Goal: Information Seeking & Learning: Learn about a topic

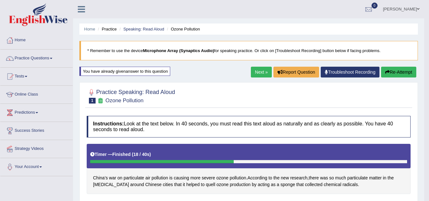
click at [258, 74] on link "Next »" at bounding box center [261, 72] width 21 height 11
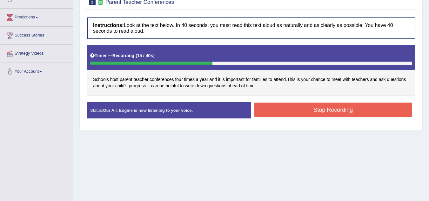
click at [289, 109] on button "Stop Recording" at bounding box center [333, 110] width 158 height 15
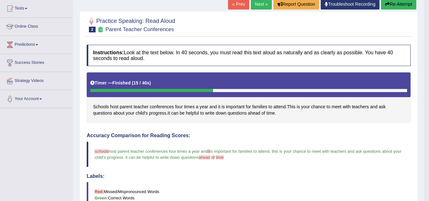
scroll to position [63, 0]
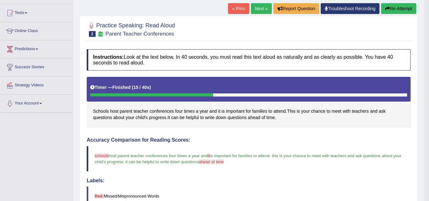
click at [254, 9] on link "Next »" at bounding box center [261, 8] width 21 height 11
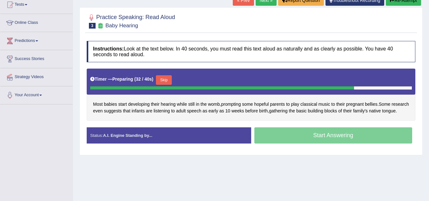
click at [163, 80] on button "Skip" at bounding box center [164, 80] width 16 height 10
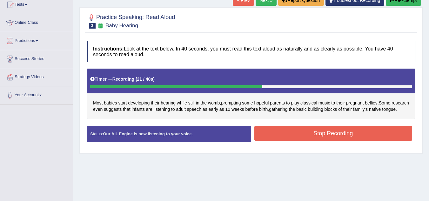
click at [324, 136] on button "Stop Recording" at bounding box center [333, 133] width 158 height 15
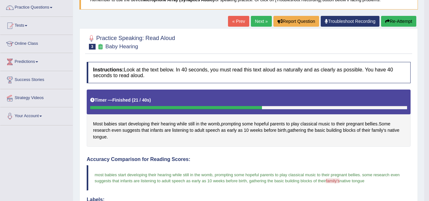
scroll to position [40, 0]
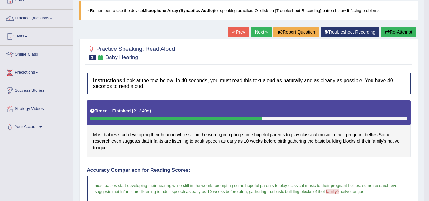
click at [258, 34] on link "Next »" at bounding box center [261, 32] width 21 height 11
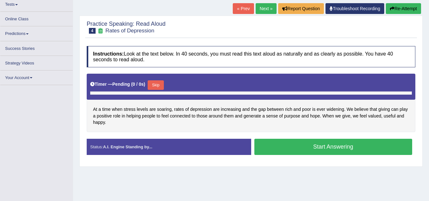
scroll to position [72, 0]
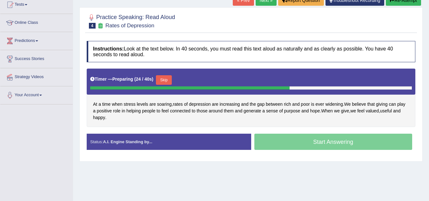
click at [166, 78] on button "Skip" at bounding box center [164, 80] width 16 height 10
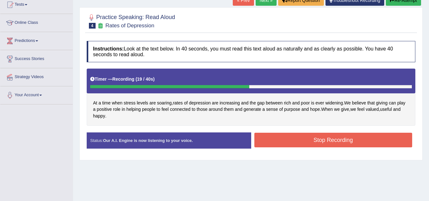
click at [290, 140] on button "Stop Recording" at bounding box center [333, 140] width 158 height 15
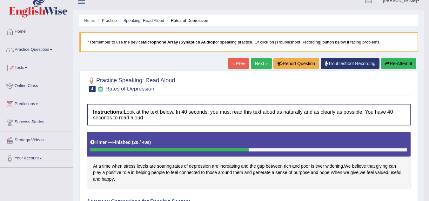
scroll to position [8, 0]
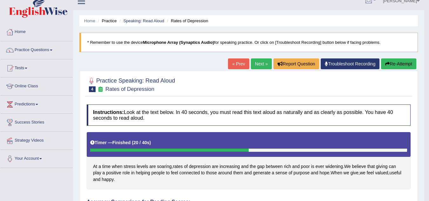
click at [258, 65] on link "Next »" at bounding box center [261, 63] width 21 height 11
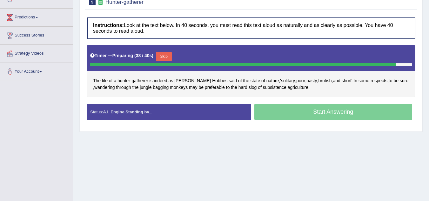
drag, startPoint x: 168, startPoint y: 57, endPoint x: 176, endPoint y: 61, distance: 9.4
click at [168, 57] on button "Skip" at bounding box center [164, 57] width 16 height 10
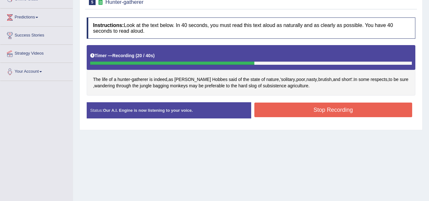
click at [280, 104] on button "Stop Recording" at bounding box center [333, 110] width 158 height 15
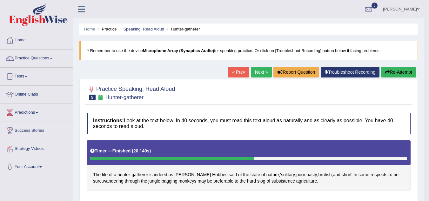
click at [393, 69] on button "Re-Attempt" at bounding box center [398, 72] width 35 height 11
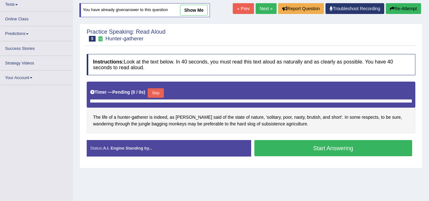
click at [158, 94] on div "Skip" at bounding box center [156, 93] width 16 height 11
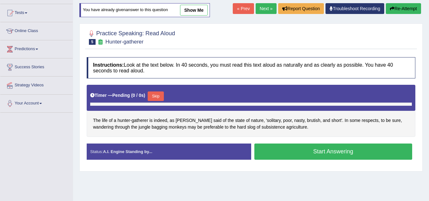
scroll to position [72, 0]
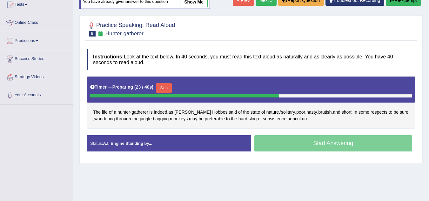
click at [168, 87] on button "Skip" at bounding box center [164, 88] width 16 height 10
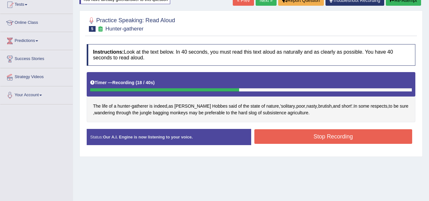
click at [282, 136] on button "Stop Recording" at bounding box center [333, 136] width 158 height 15
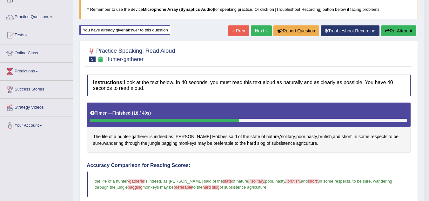
scroll to position [40, 0]
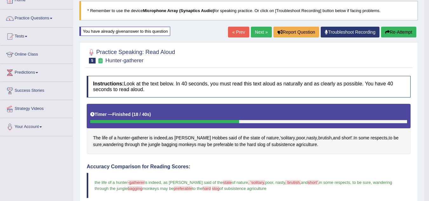
click at [391, 32] on button "Re-Attempt" at bounding box center [398, 32] width 35 height 11
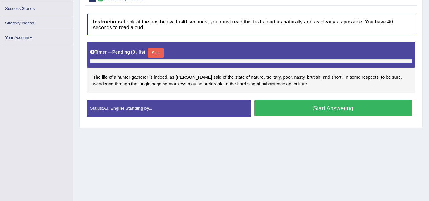
click at [156, 52] on div "Timer — Pending ( 0 / 0s ) Skip" at bounding box center [251, 55] width 328 height 26
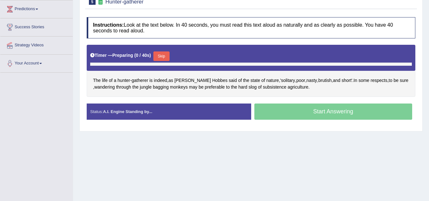
scroll to position [117, 0]
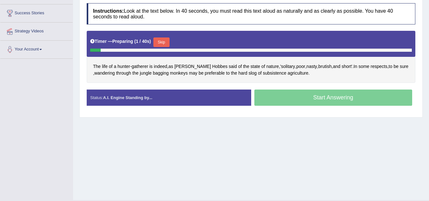
click at [163, 42] on button "Skip" at bounding box center [161, 42] width 16 height 10
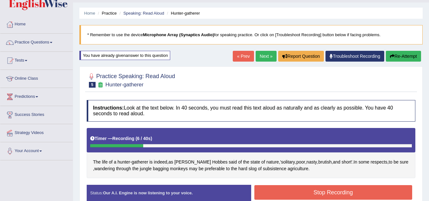
scroll to position [0, 0]
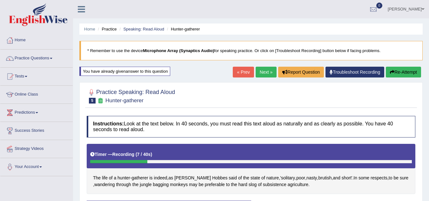
click at [396, 73] on button "Re-Attempt" at bounding box center [403, 72] width 35 height 11
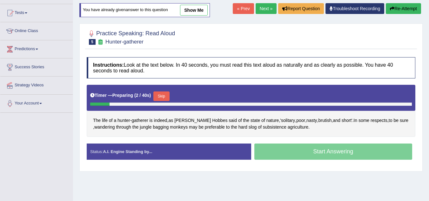
click at [159, 94] on button "Skip" at bounding box center [161, 96] width 16 height 10
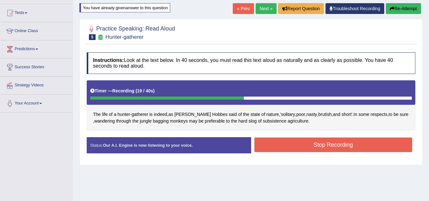
click at [267, 140] on button "Stop Recording" at bounding box center [333, 144] width 158 height 15
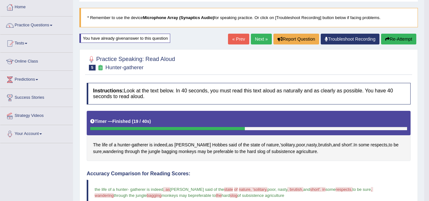
scroll to position [32, 0]
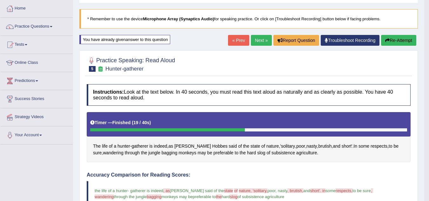
click at [394, 40] on button "Re-Attempt" at bounding box center [398, 40] width 35 height 11
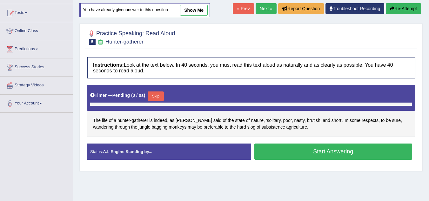
scroll to position [72, 0]
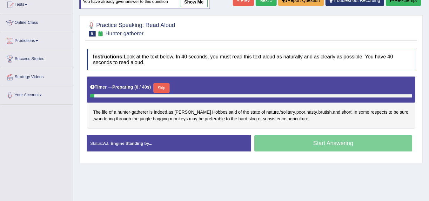
click at [163, 88] on button "Skip" at bounding box center [161, 88] width 16 height 10
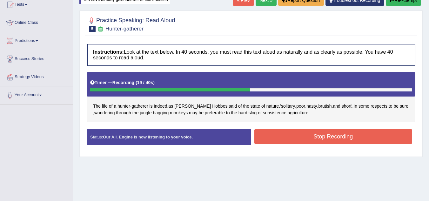
click at [266, 134] on button "Stop Recording" at bounding box center [333, 136] width 158 height 15
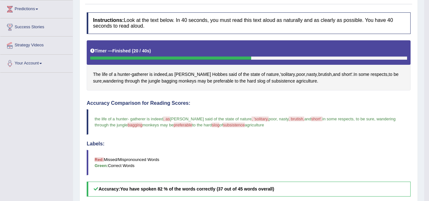
scroll to position [40, 0]
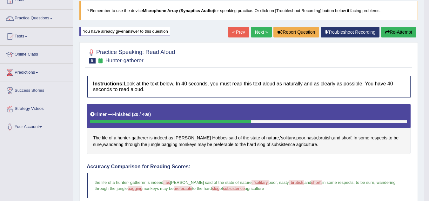
click at [257, 32] on link "Next »" at bounding box center [261, 32] width 21 height 11
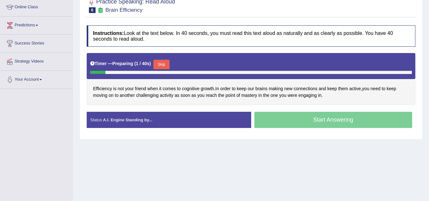
scroll to position [99, 0]
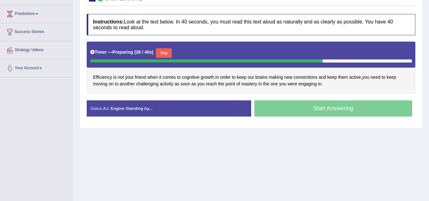
click at [169, 54] on button "Skip" at bounding box center [164, 53] width 16 height 10
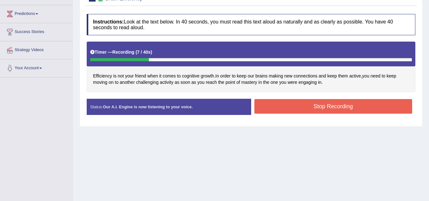
click at [278, 105] on button "Stop Recording" at bounding box center [333, 106] width 158 height 15
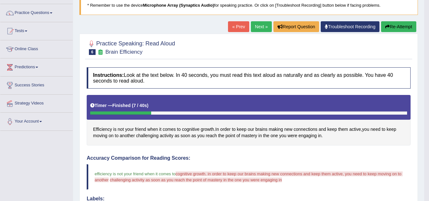
scroll to position [35, 0]
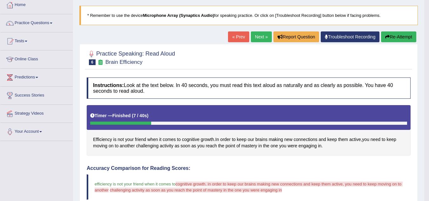
click at [396, 38] on button "Re-Attempt" at bounding box center [398, 36] width 35 height 11
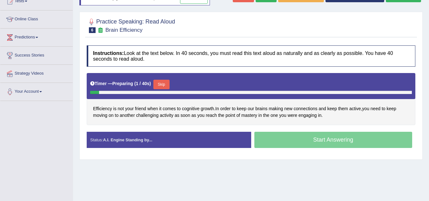
click at [167, 87] on button "Skip" at bounding box center [161, 85] width 16 height 10
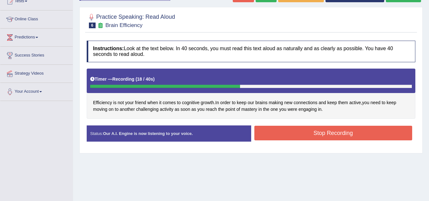
click at [289, 130] on button "Stop Recording" at bounding box center [333, 133] width 158 height 15
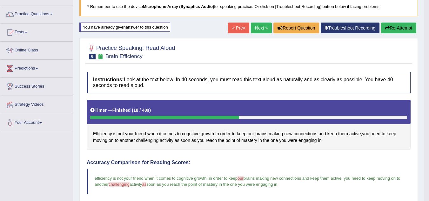
scroll to position [43, 0]
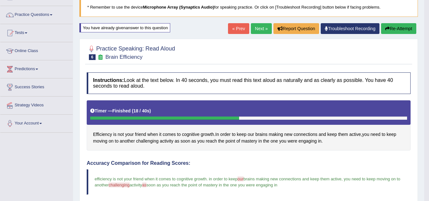
click at [257, 29] on link "Next »" at bounding box center [261, 28] width 21 height 11
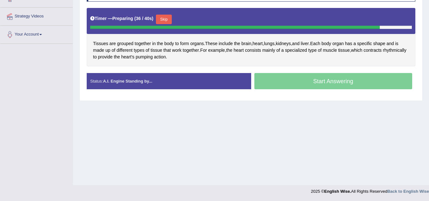
click at [164, 22] on button "Skip" at bounding box center [164, 20] width 16 height 10
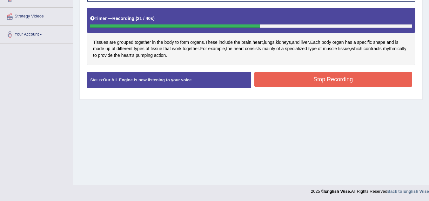
click at [277, 80] on button "Stop Recording" at bounding box center [333, 79] width 158 height 15
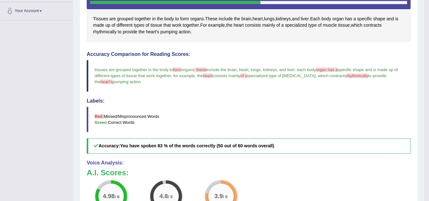
scroll to position [61, 0]
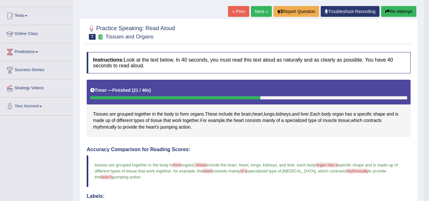
click at [257, 11] on link "Next »" at bounding box center [261, 11] width 21 height 11
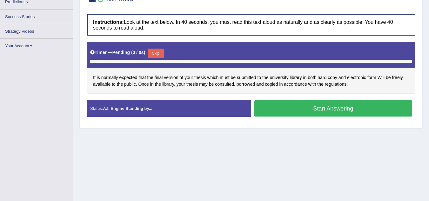
scroll to position [110, 0]
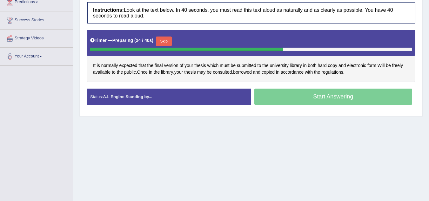
click at [167, 41] on button "Skip" at bounding box center [164, 41] width 16 height 10
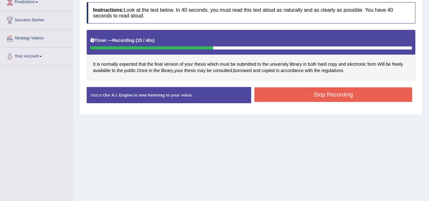
click at [288, 96] on button "Stop Recording" at bounding box center [333, 94] width 158 height 15
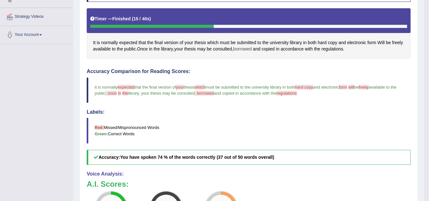
scroll to position [143, 0]
